Goal: Find specific page/section: Locate a particular part of the current website

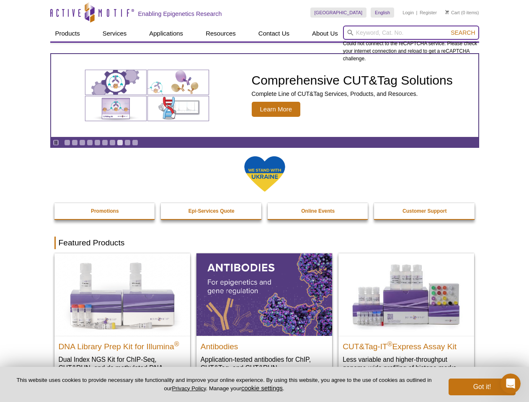
click at [411, 33] on input "search" at bounding box center [411, 33] width 136 height 14
click at [462, 33] on span "Search" at bounding box center [462, 32] width 24 height 7
click at [56, 142] on icon "Pause" at bounding box center [55, 142] width 5 height 5
click at [67, 142] on link "Go to slide 1" at bounding box center [67, 142] width 6 height 6
click at [74, 142] on link "Go to slide 2" at bounding box center [75, 142] width 6 height 6
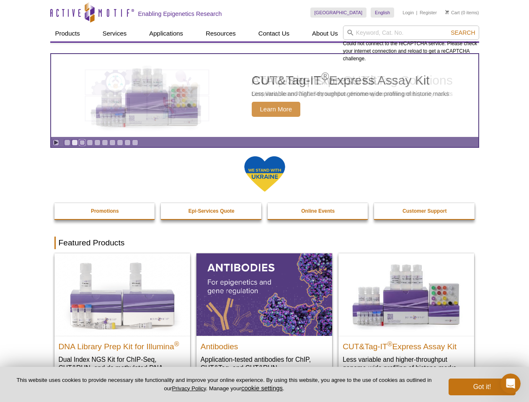
click at [82, 142] on link "Go to slide 3" at bounding box center [82, 142] width 6 height 6
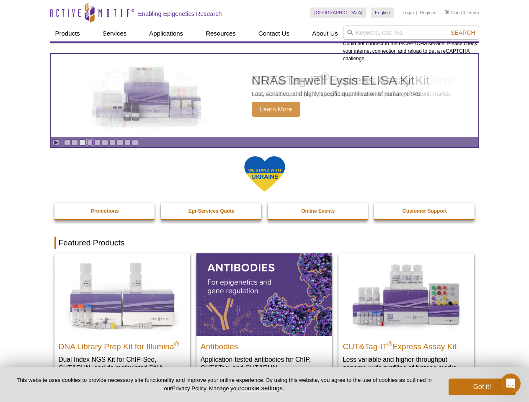
click at [90, 142] on link "Go to slide 4" at bounding box center [90, 142] width 6 height 6
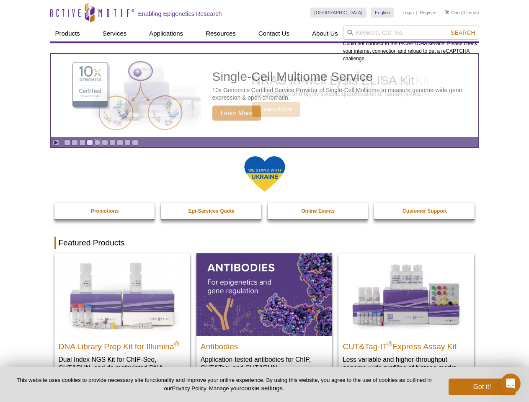
click at [97, 142] on link "Go to slide 5" at bounding box center [97, 142] width 6 height 6
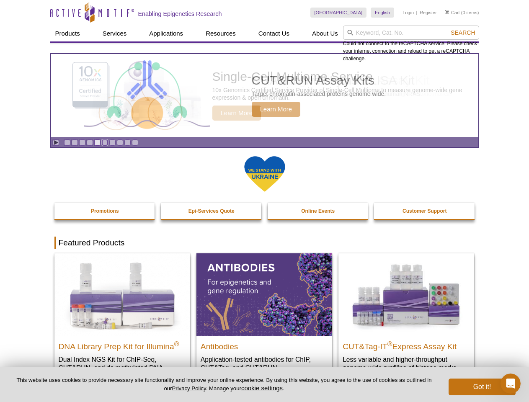
click at [105, 142] on link "Go to slide 6" at bounding box center [105, 142] width 6 height 6
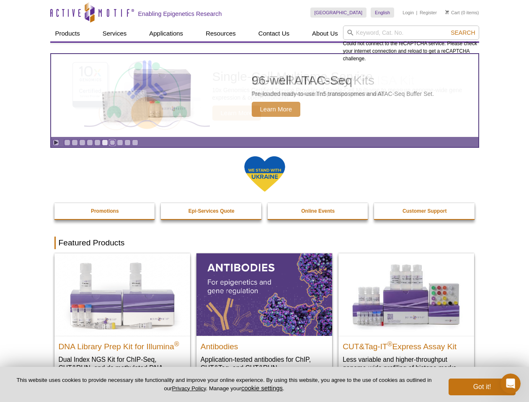
click at [112, 142] on link "Go to slide 7" at bounding box center [112, 142] width 6 height 6
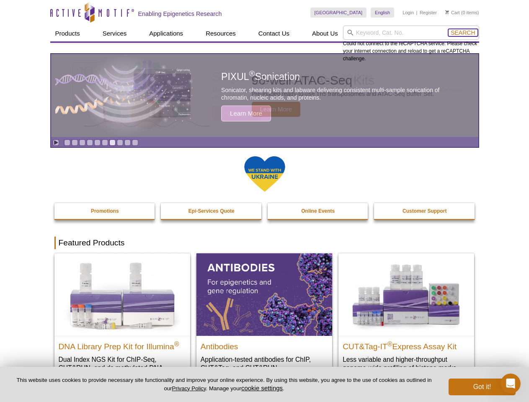
click at [462, 33] on span "Search" at bounding box center [462, 32] width 24 height 7
